Goal: Check status: Check status

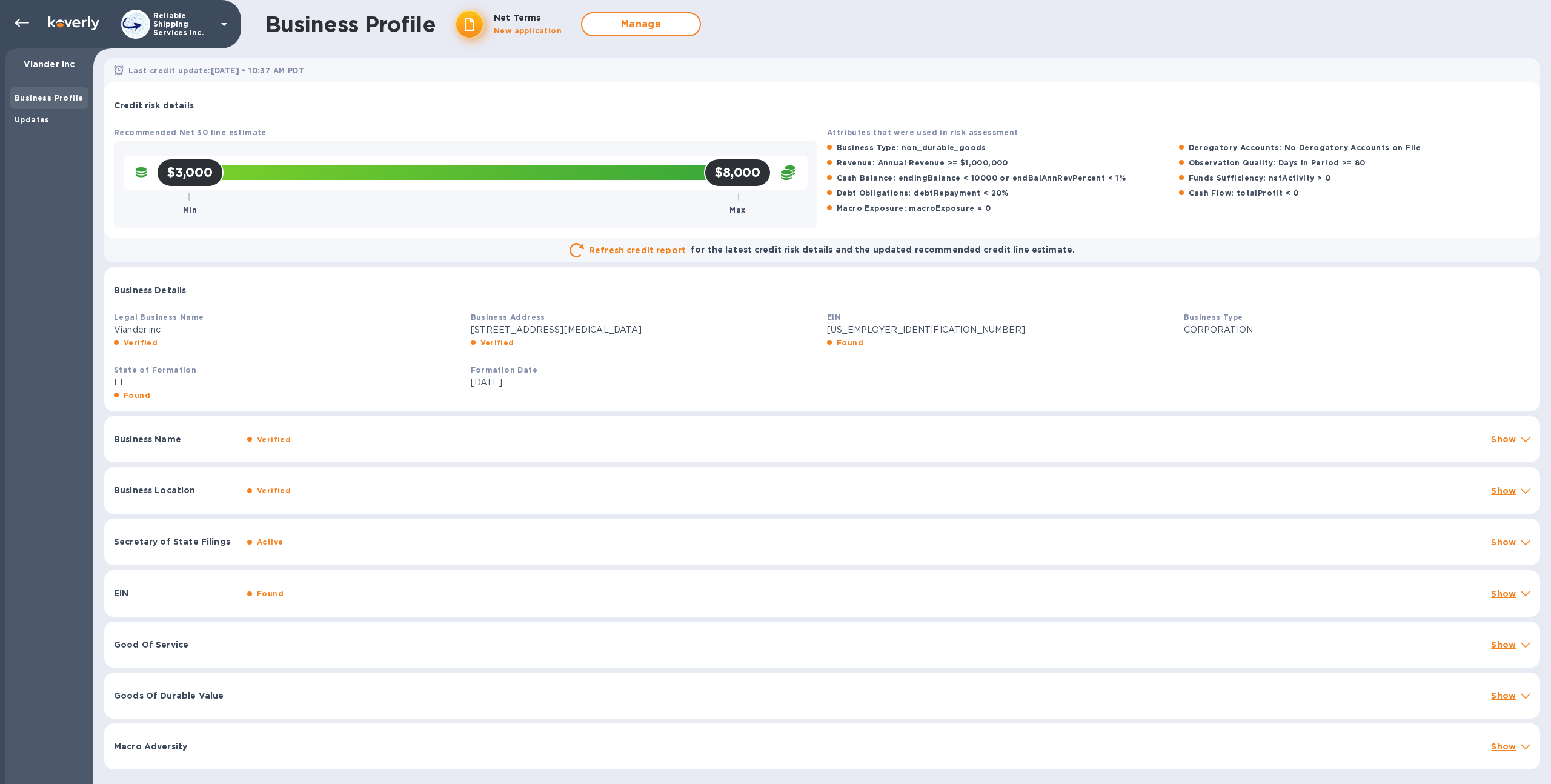
scroll to position [2, 0]
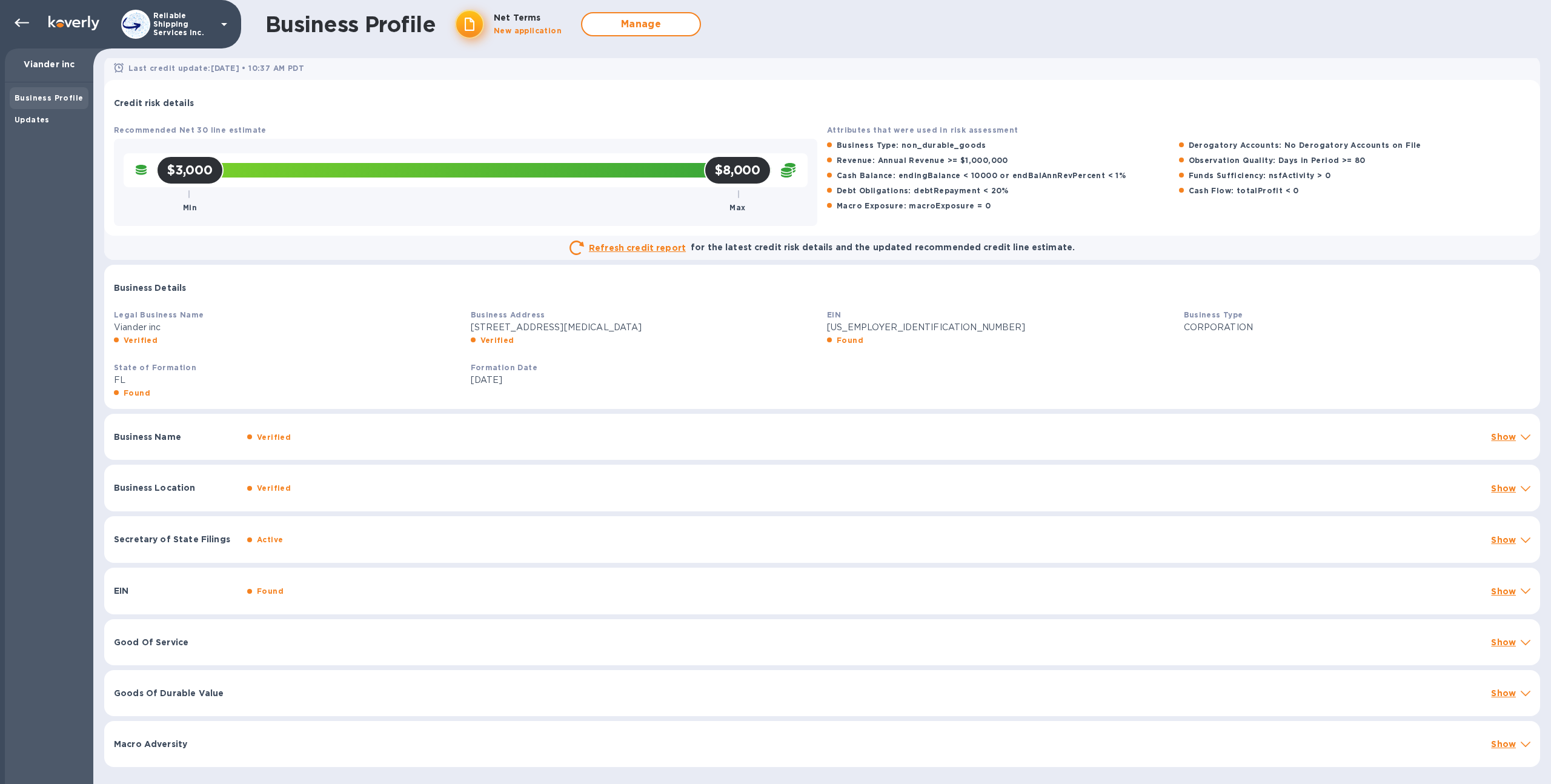
click at [181, 34] on p "Reliable Shipping Services Inc." at bounding box center [183, 24] width 61 height 25
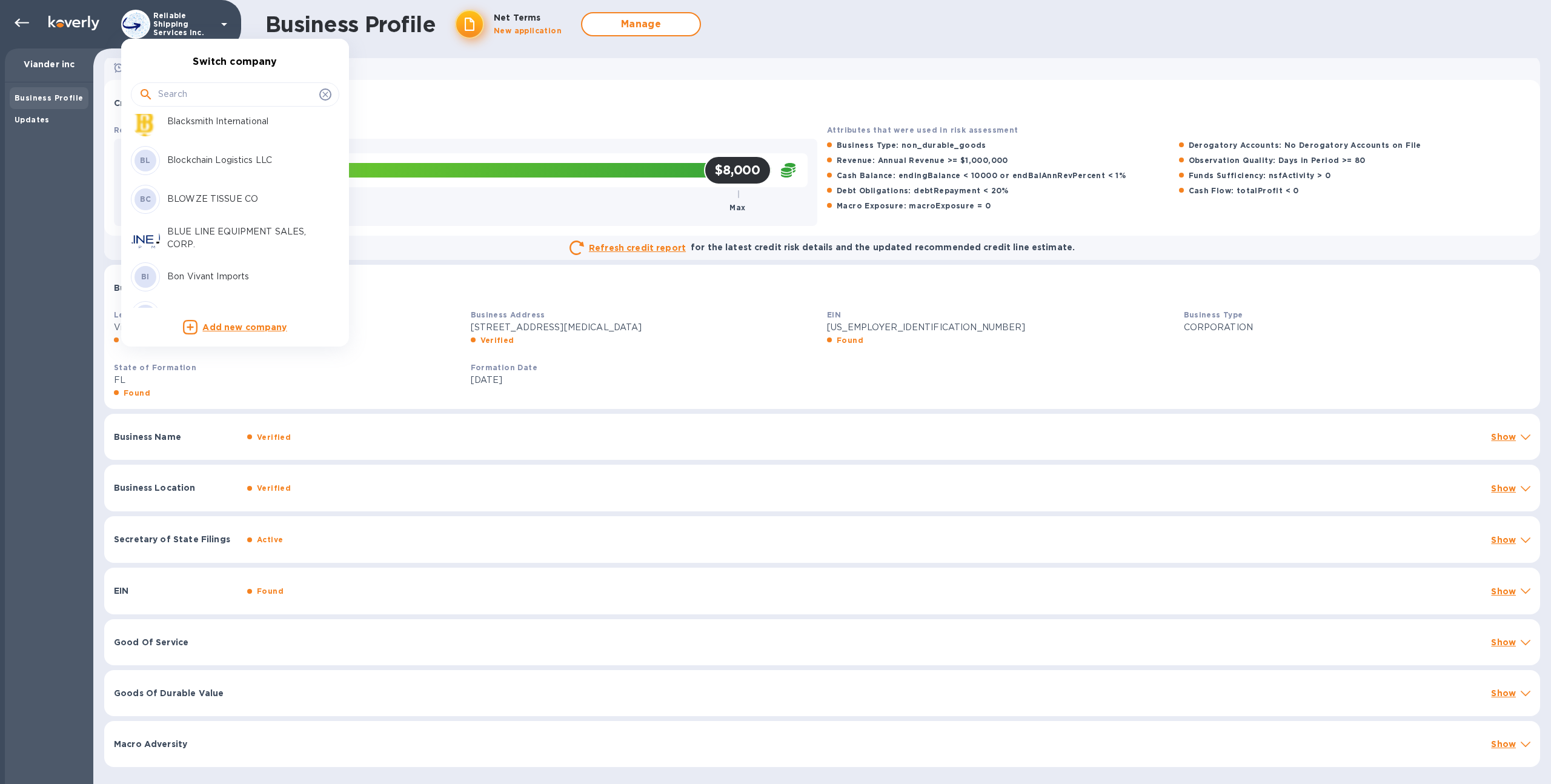
scroll to position [0, 0]
click at [209, 258] on div "Affinity Shipping ([GEOGRAPHIC_DATA]) Inc." at bounding box center [225, 250] width 189 height 29
